Goal: Task Accomplishment & Management: Use online tool/utility

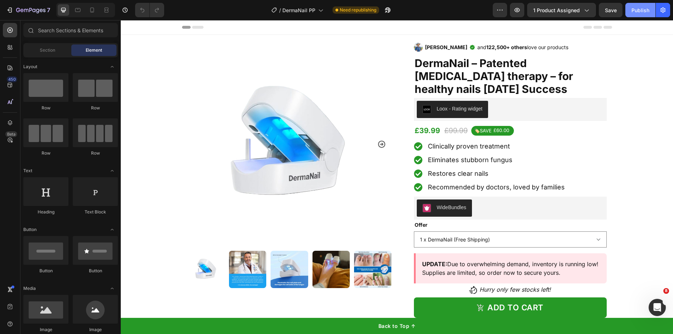
click at [639, 14] on div "Publish" at bounding box center [640, 10] width 18 height 8
click at [40, 5] on button "7" at bounding box center [28, 10] width 51 height 14
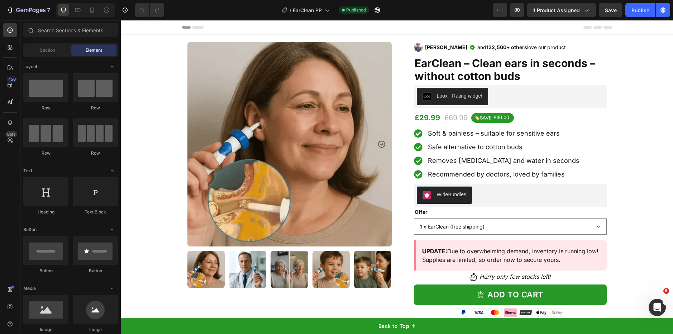
drag, startPoint x: 633, startPoint y: 128, endPoint x: 635, endPoint y: 124, distance: 3.9
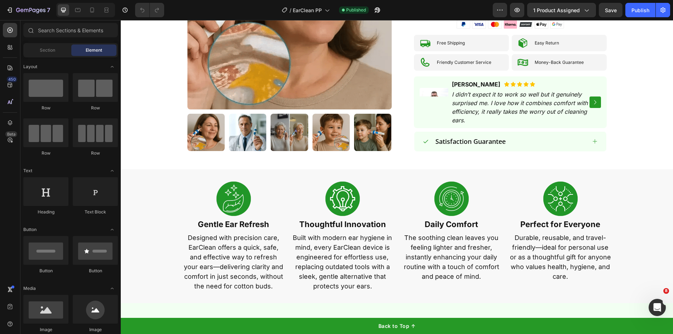
scroll to position [287, 0]
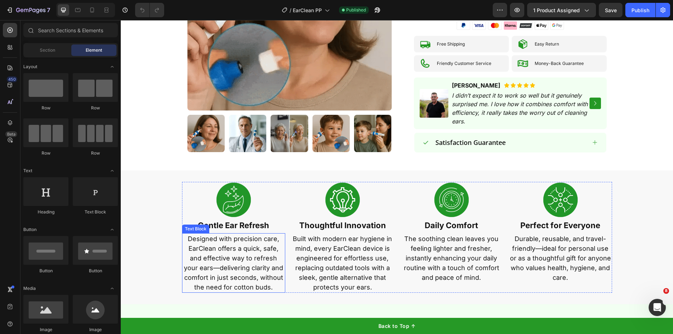
click at [216, 249] on p "Designed with precision care, EarClean offers a quick, safe, and effective way …" at bounding box center [234, 263] width 102 height 58
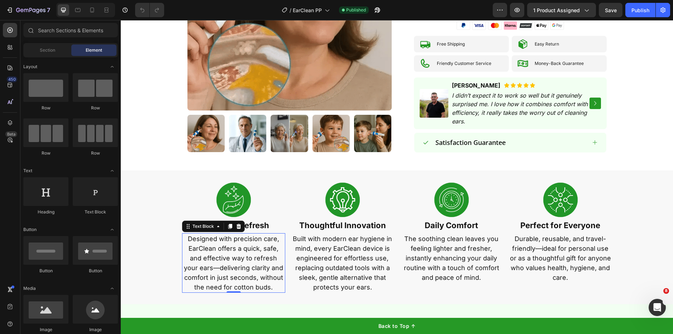
click at [216, 249] on p "Designed with precision care, EarClean offers a quick, safe, and effective way …" at bounding box center [234, 263] width 102 height 58
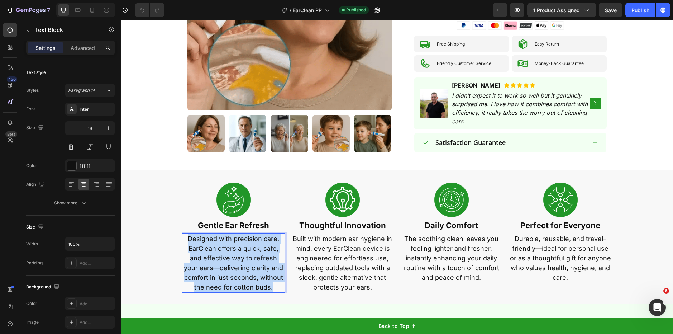
click at [216, 249] on p "Designed with precision care, EarClean offers a quick, safe, and effective way …" at bounding box center [234, 263] width 102 height 58
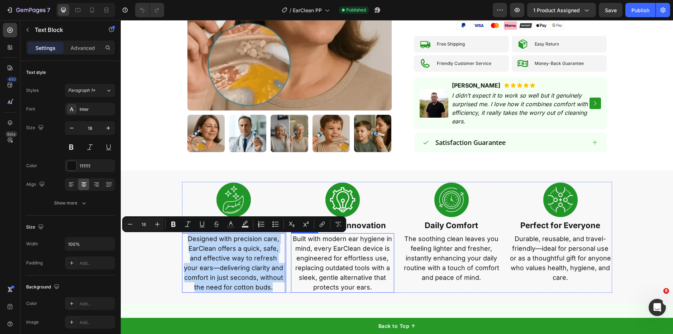
click at [361, 251] on p "Built with modern ear hygiene in mind, every EarClean device is engineered for …" at bounding box center [343, 263] width 102 height 58
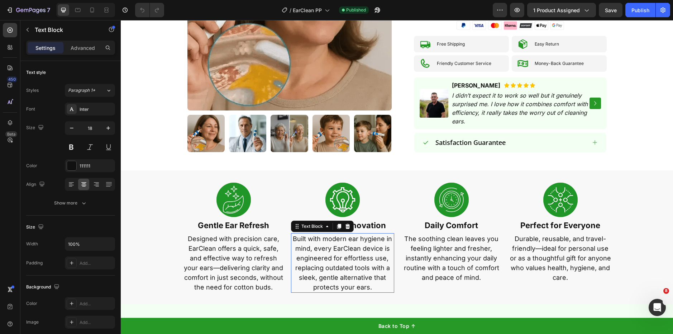
click at [361, 251] on p "Built with modern ear hygiene in mind, every EarClean device is engineered for …" at bounding box center [343, 263] width 102 height 58
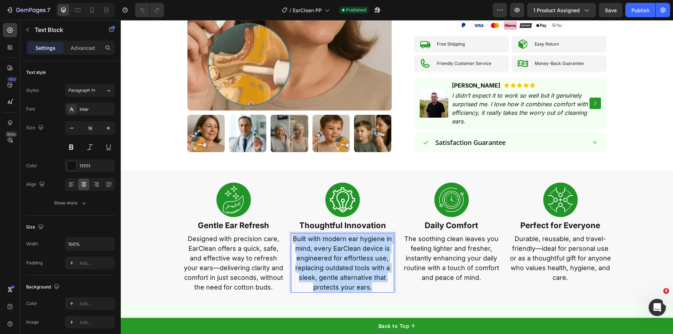
click at [361, 251] on p "Built with modern ear hygiene in mind, every EarClean device is engineered for …" at bounding box center [343, 263] width 102 height 58
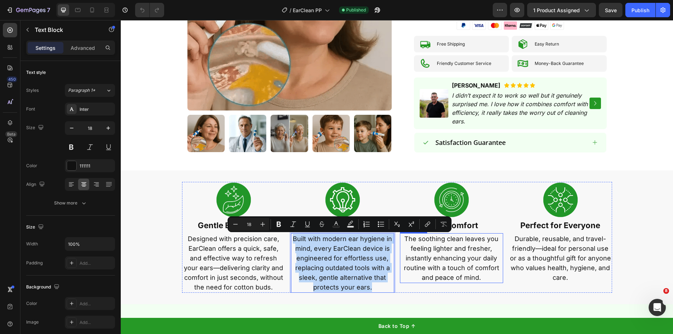
click at [467, 266] on p "The soothing clean leaves you feeling lighter and fresher, instantly enhancing …" at bounding box center [451, 258] width 102 height 48
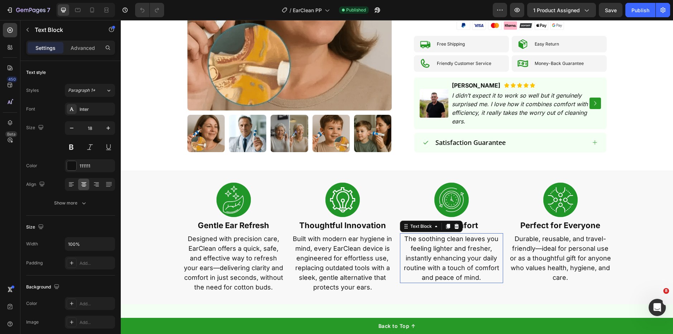
click at [467, 266] on p "The soothing clean leaves you feeling lighter and fresher, instantly enhancing …" at bounding box center [451, 258] width 102 height 48
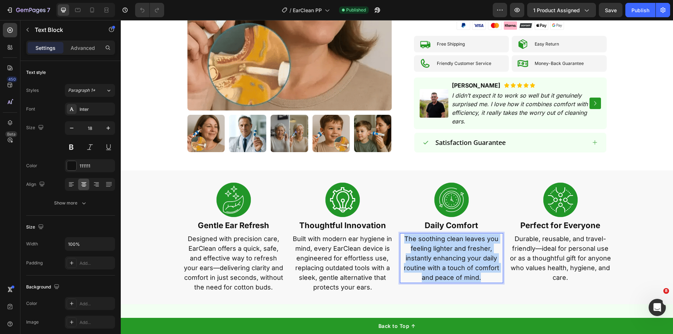
click at [467, 266] on p "The soothing clean leaves you feeling lighter and fresher, instantly enhancing …" at bounding box center [451, 258] width 102 height 48
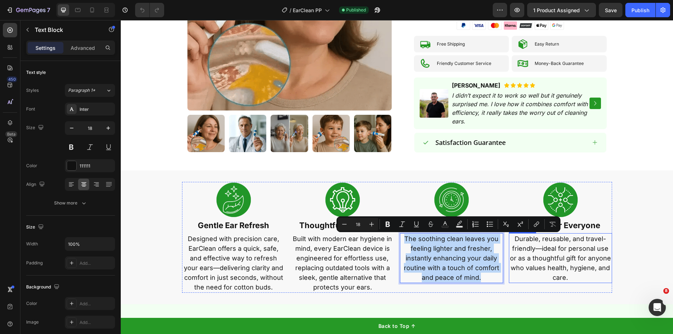
click at [571, 267] on p "Durable, reusable, and travel-friendly—ideal for personal use or as a thoughtfu…" at bounding box center [560, 258] width 102 height 48
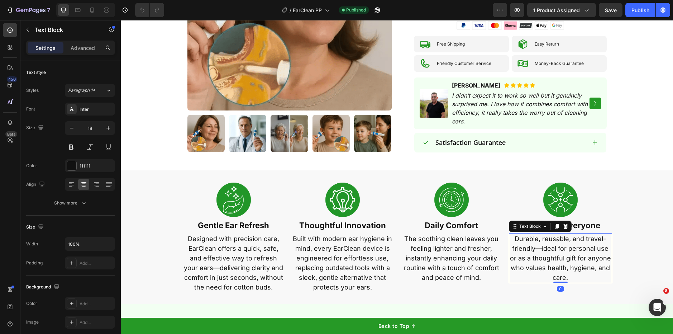
click at [571, 267] on p "Durable, reusable, and travel-friendly—ideal for personal use or as a thoughtfu…" at bounding box center [560, 258] width 102 height 48
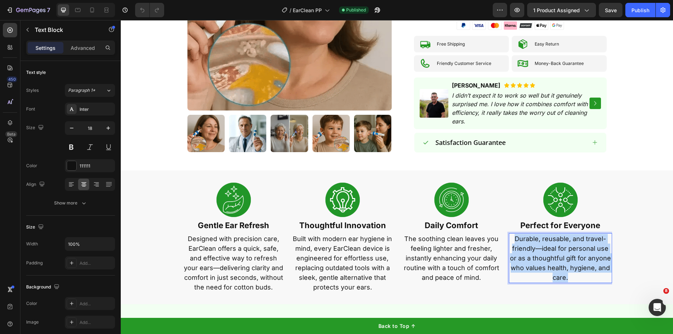
click at [571, 267] on p "Durable, reusable, and travel-friendly—ideal for personal use or as a thoughtfu…" at bounding box center [560, 258] width 102 height 48
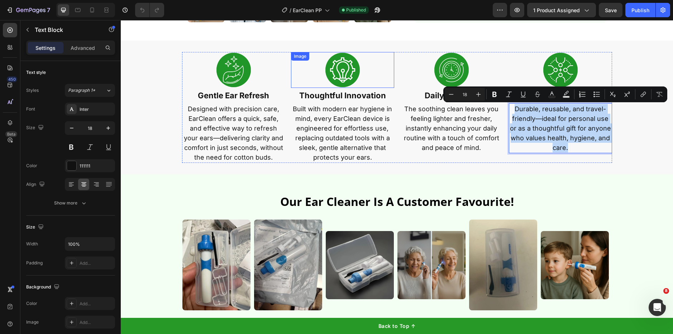
scroll to position [416, 0]
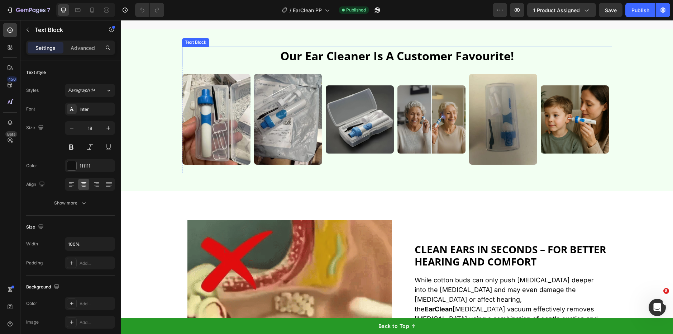
type input "16"
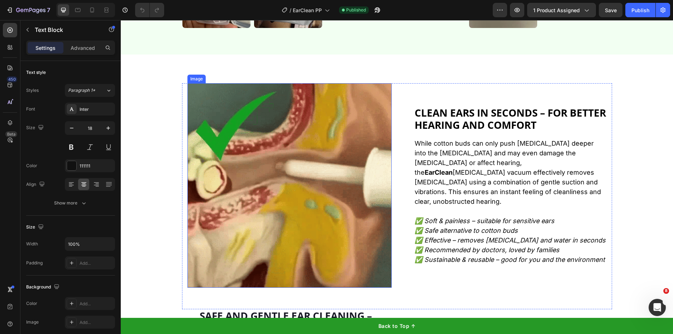
scroll to position [699, 0]
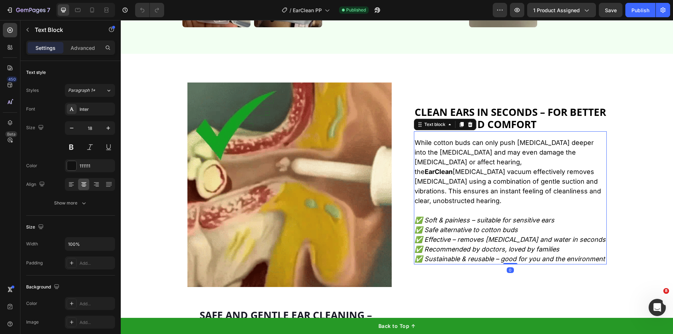
click at [507, 205] on p at bounding box center [509, 210] width 191 height 10
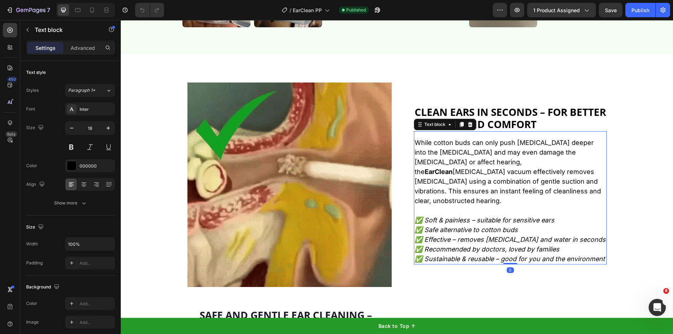
click at [507, 205] on p at bounding box center [509, 210] width 191 height 10
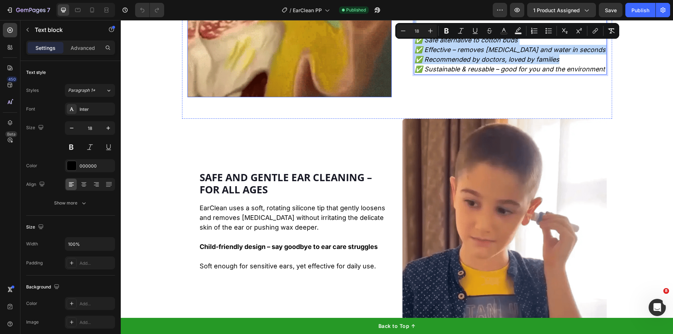
scroll to position [891, 0]
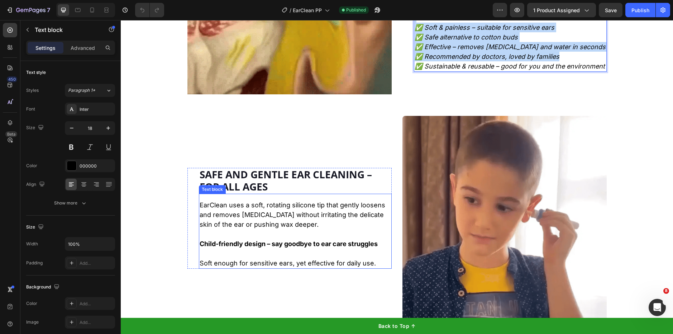
click at [253, 234] on p at bounding box center [295, 234] width 191 height 10
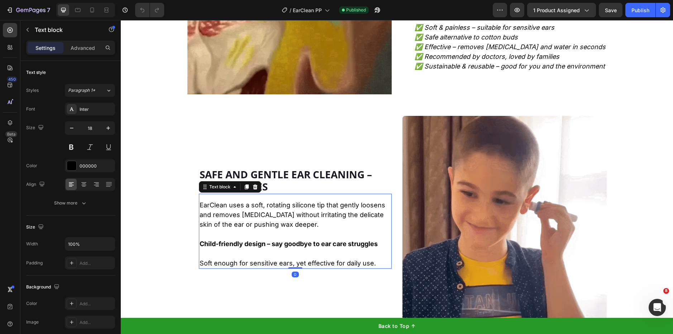
click at [253, 234] on p at bounding box center [295, 234] width 191 height 10
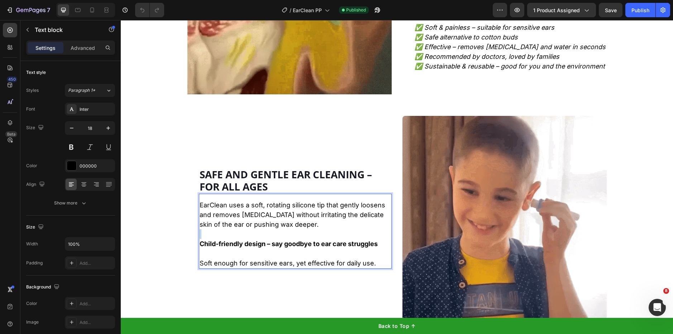
click at [253, 233] on p "Rich Text Editor. Editing area: main" at bounding box center [295, 234] width 191 height 10
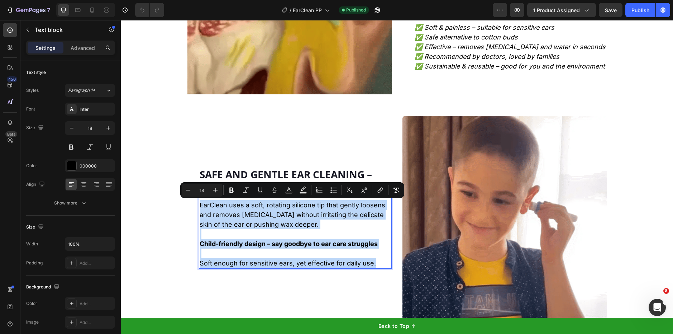
copy div "EarClean uses a soft, rotating silicone tip that gently loosens and removes ear…"
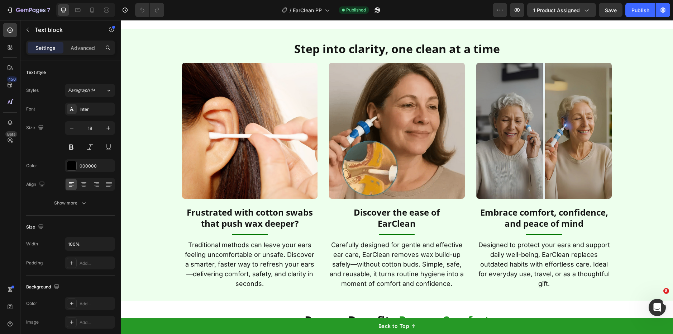
type input "16"
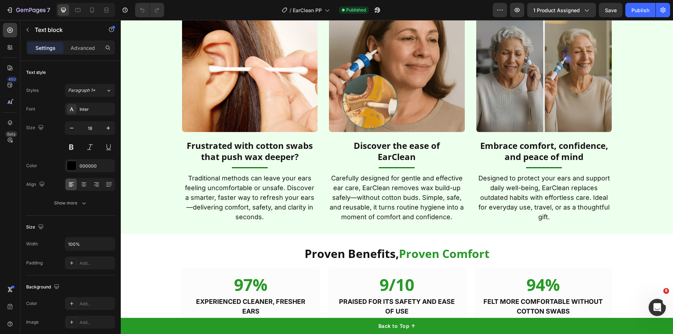
scroll to position [1278, 0]
click at [246, 195] on p "Traditional methods can leave your ears feeling uncomfortable or unsafe. Discov…" at bounding box center [250, 197] width 134 height 48
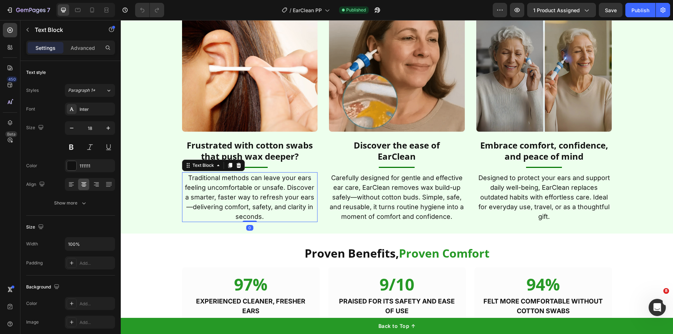
click at [246, 195] on p "Traditional methods can leave your ears feeling uncomfortable or unsafe. Discov…" at bounding box center [250, 197] width 134 height 48
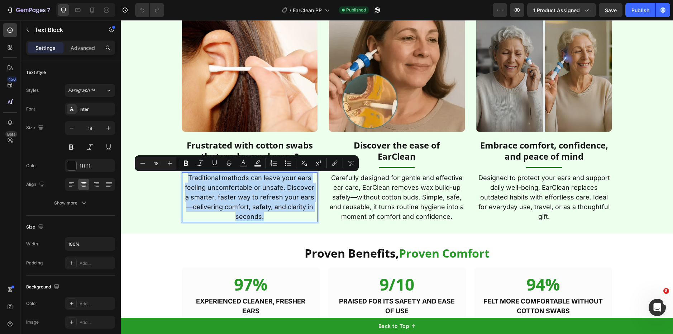
copy p "Traditional methods can leave your ears feeling uncomfortable or unsafe. Discov…"
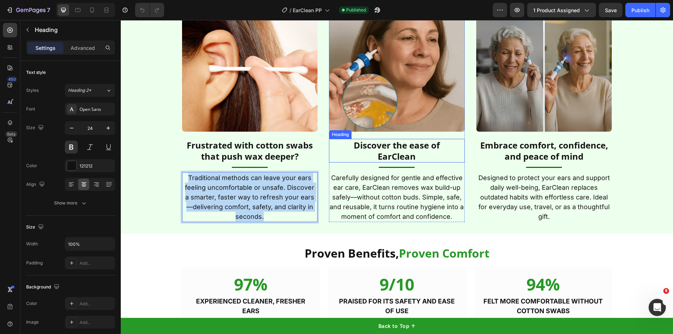
click at [377, 149] on h2 "Discover the ease of EarClean" at bounding box center [397, 151] width 136 height 24
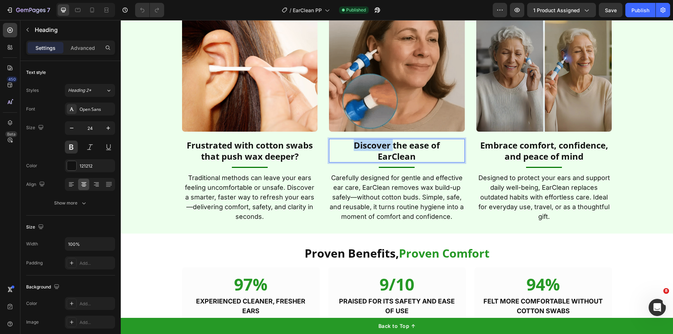
click at [377, 149] on h2 "Discover the ease of EarClean" at bounding box center [397, 151] width 136 height 24
click at [377, 149] on p "Discover the ease of EarClean" at bounding box center [397, 150] width 134 height 22
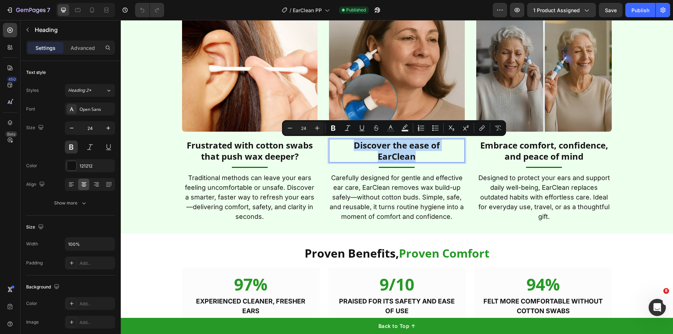
copy p "Discover the ease of EarClean"
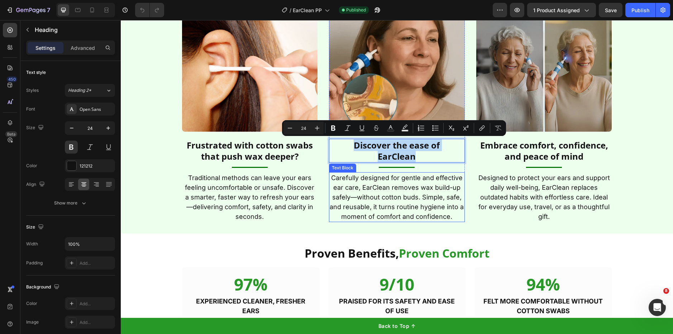
click at [382, 200] on p "Carefully designed for gentle and effective ear care, EarClean removes wax buil…" at bounding box center [397, 197] width 134 height 48
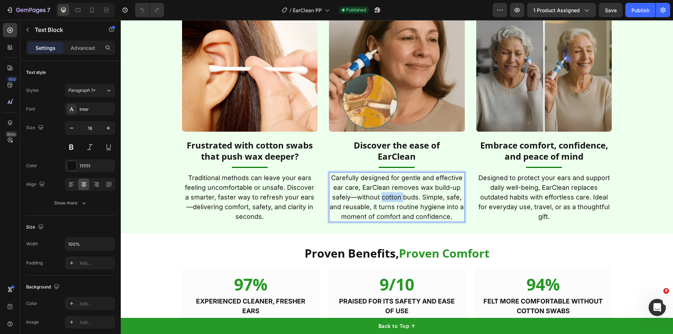
click at [382, 200] on p "Carefully designed for gentle and effective ear care, EarClean removes wax buil…" at bounding box center [397, 197] width 134 height 48
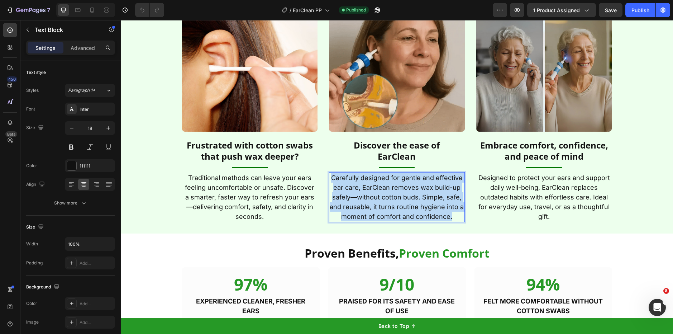
click at [382, 200] on p "Carefully designed for gentle and effective ear care, EarClean removes wax buil…" at bounding box center [397, 197] width 134 height 48
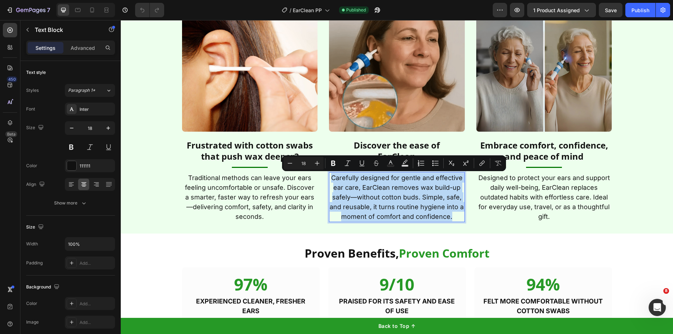
copy p "Carefully designed for gentle and effective ear care, EarClean removes wax buil…"
click at [550, 206] on p "Designed to protect your ears and support daily well-being, EarClean replaces o…" at bounding box center [544, 197] width 134 height 48
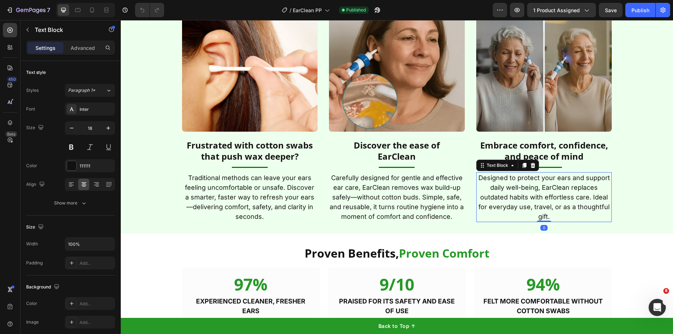
click at [550, 206] on p "Designed to protect your ears and support daily well-being, EarClean replaces o…" at bounding box center [544, 197] width 134 height 48
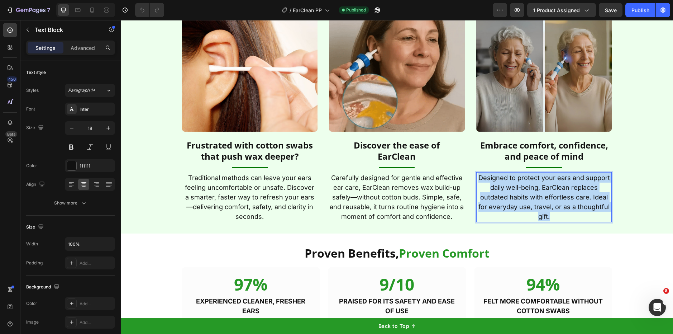
click at [550, 206] on p "Designed to protect your ears and support daily well-being, EarClean replaces o…" at bounding box center [544, 197] width 134 height 48
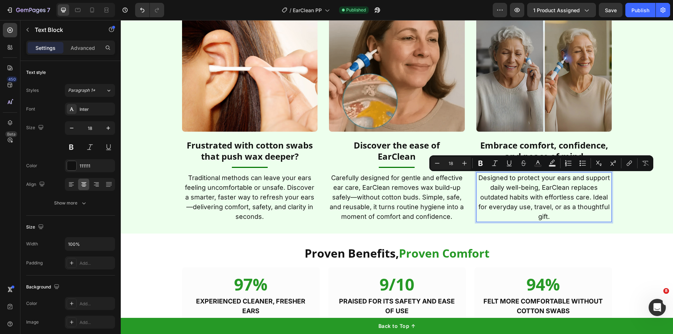
click at [549, 205] on p "Designed to protect your ears and support daily well-being, EarClean replaces o…" at bounding box center [544, 197] width 134 height 48
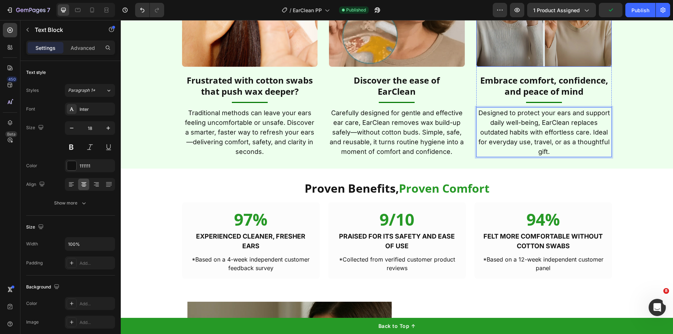
scroll to position [1343, 0]
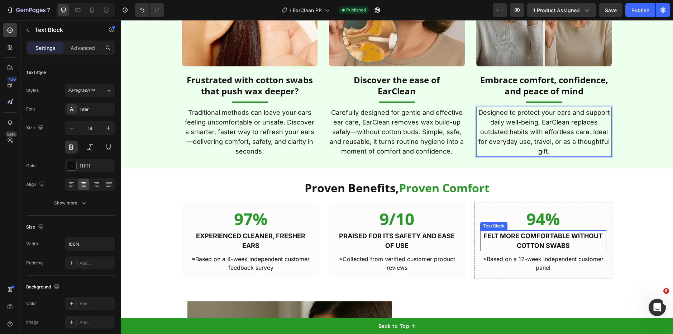
click at [552, 248] on strong "FELT MORE COMFORTABLE WITHOUT COTTON SWABS" at bounding box center [542, 240] width 119 height 17
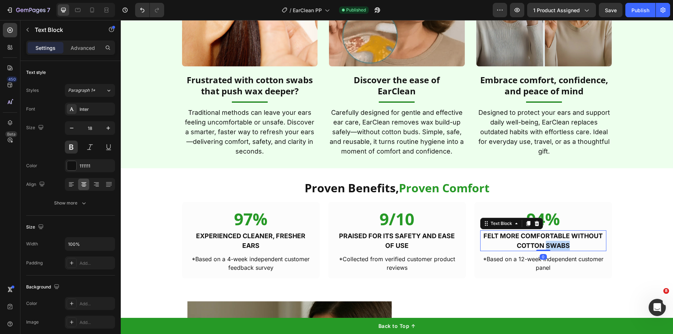
click at [552, 248] on strong "FELT MORE COMFORTABLE WITHOUT COTTON SWABS" at bounding box center [542, 240] width 119 height 17
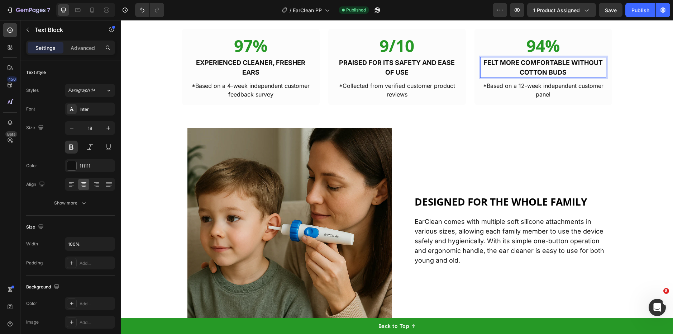
scroll to position [1517, 0]
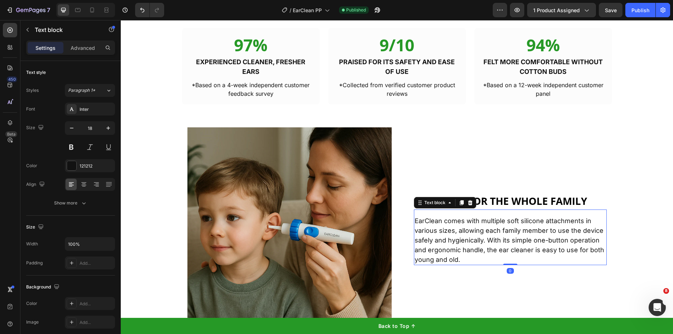
click at [476, 244] on p "EarClean comes with multiple soft silicone attachments in various sizes, allowi…" at bounding box center [509, 240] width 191 height 48
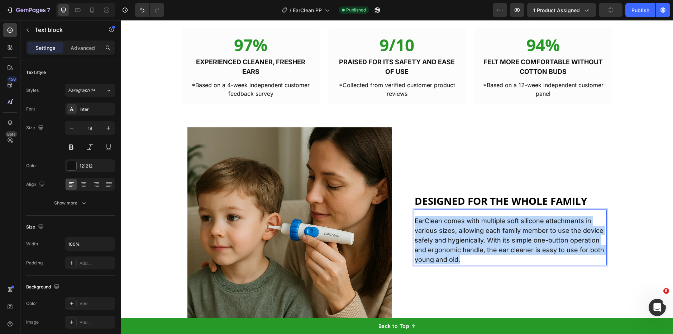
click at [476, 244] on p "EarClean comes with multiple soft silicone attachments in various sizes, allowi…" at bounding box center [509, 240] width 191 height 48
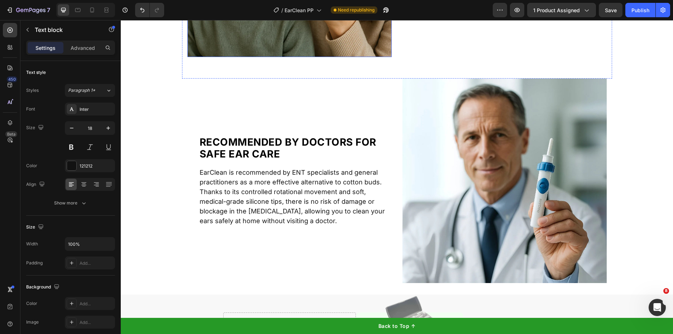
scroll to position [1791, 0]
click at [296, 187] on p "EarClean is recommended by ENT specialists and general practitioners as a more …" at bounding box center [295, 196] width 191 height 58
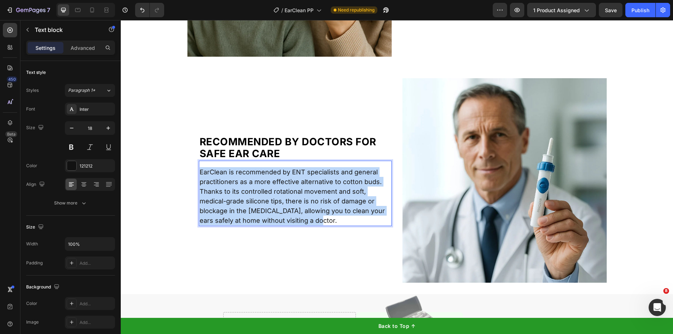
click at [296, 187] on p "EarClean is recommended by ENT specialists and general practitioners as a more …" at bounding box center [295, 196] width 191 height 58
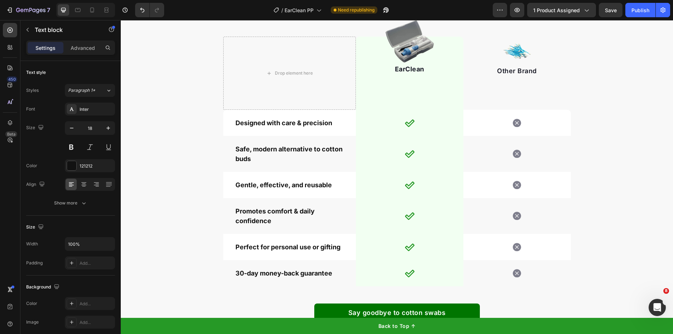
type input "16"
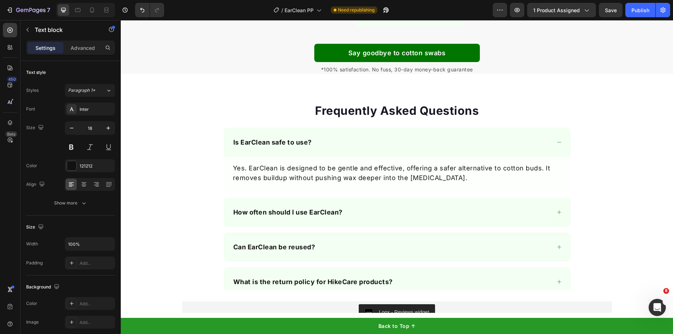
scroll to position [2326, 0]
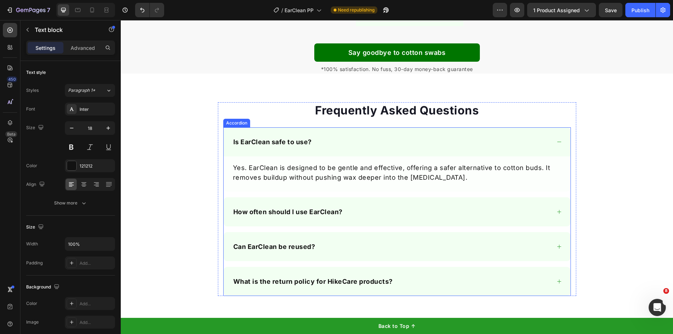
click at [372, 206] on div "How often should I use EarClean?" at bounding box center [391, 212] width 318 height 12
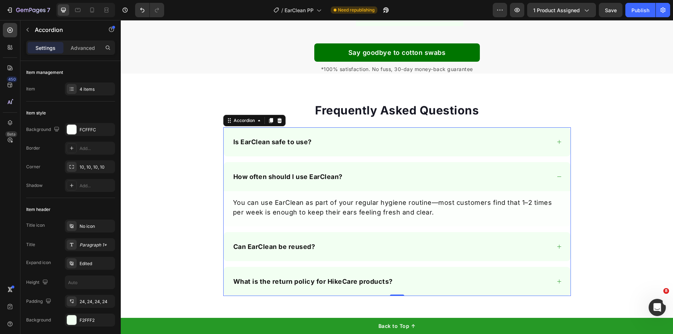
click at [373, 245] on div "Can EarClean be reused?" at bounding box center [391, 246] width 318 height 12
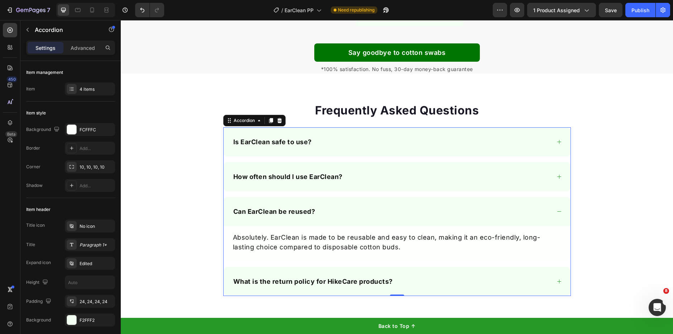
click at [419, 278] on div "What is the return policy for HikeCare products?" at bounding box center [391, 281] width 318 height 12
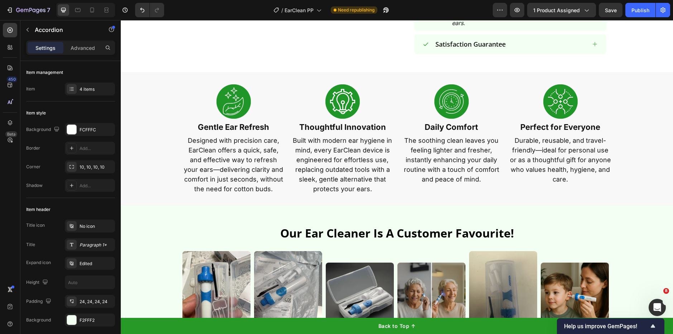
scroll to position [0, 0]
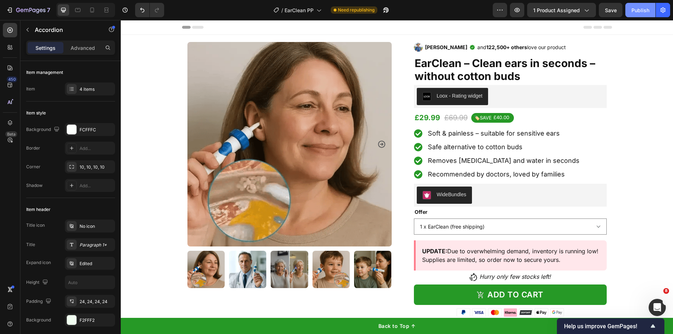
click at [636, 16] on button "Publish" at bounding box center [640, 10] width 30 height 14
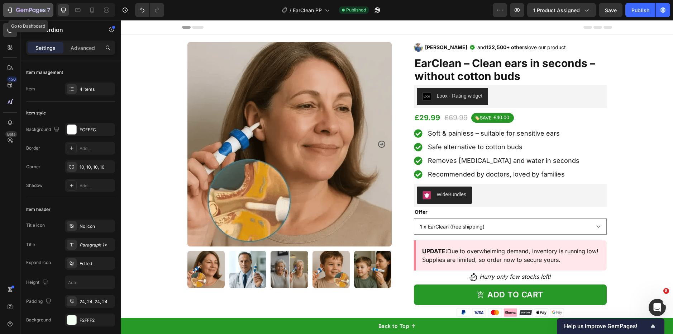
click at [45, 10] on icon "button" at bounding box center [30, 11] width 29 height 6
